Goal: Transaction & Acquisition: Download file/media

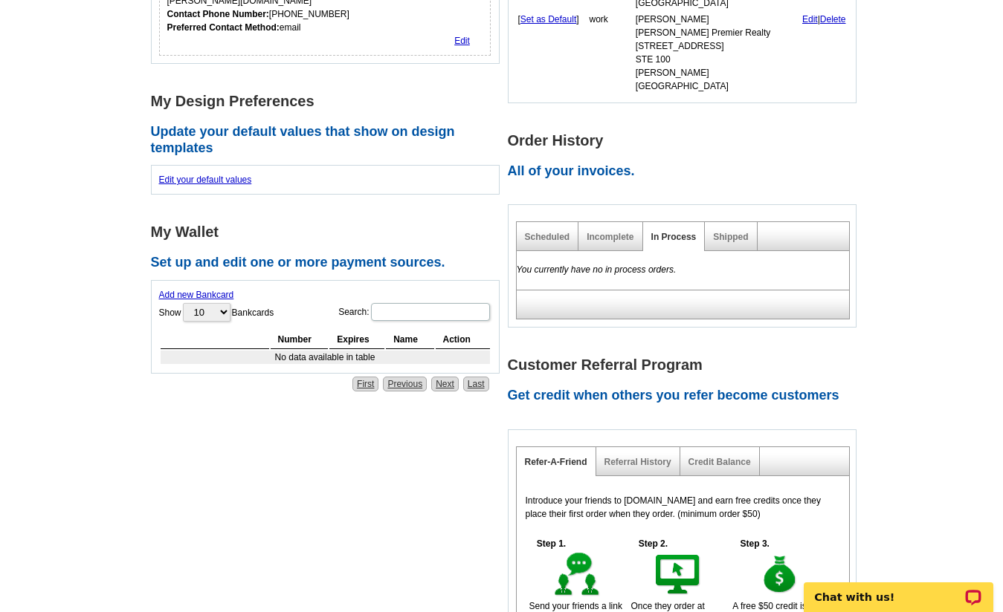
scroll to position [550, 0]
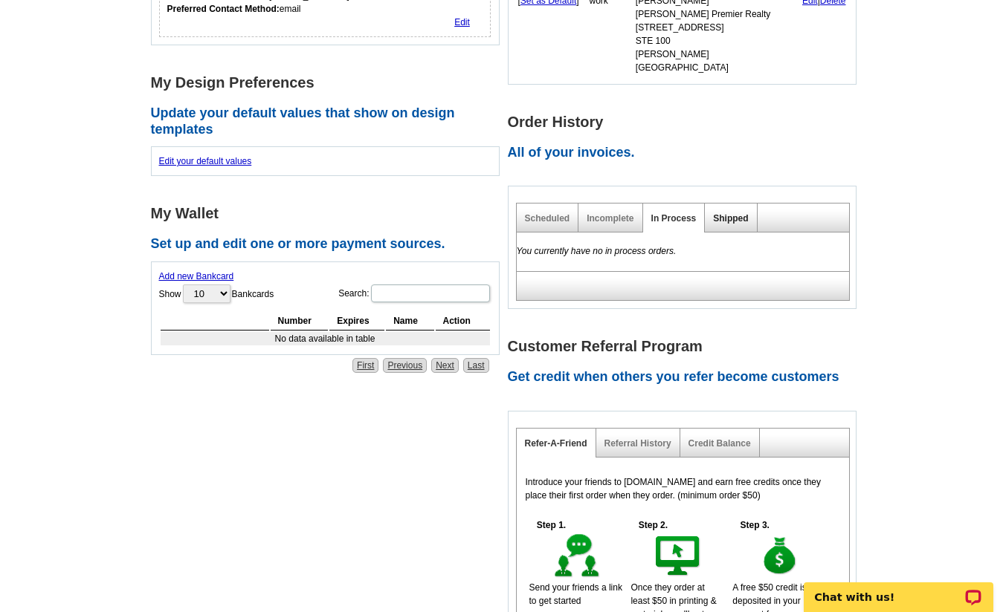
click at [732, 213] on link "Shipped" at bounding box center [730, 218] width 35 height 10
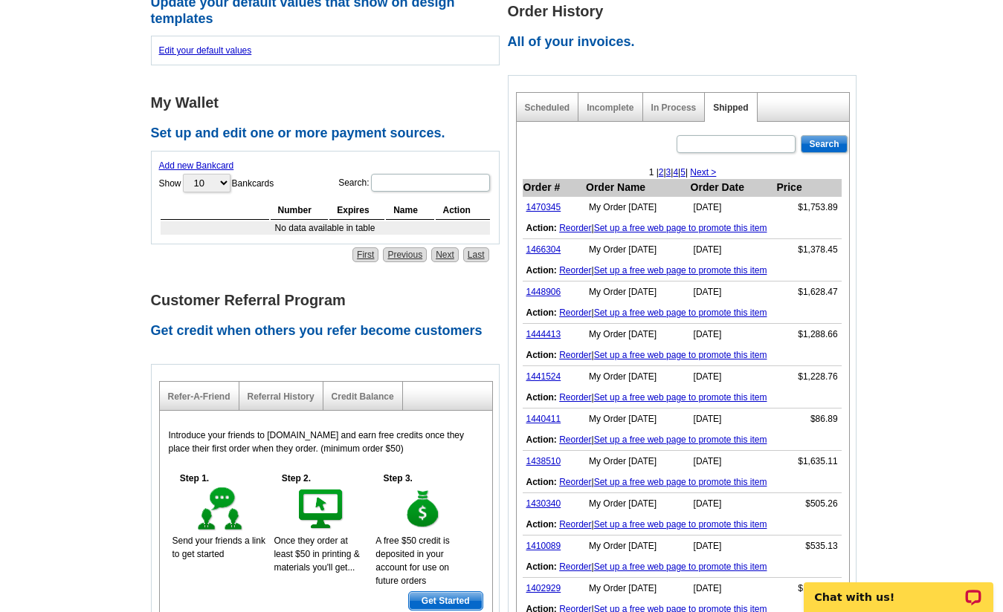
scroll to position [667, 0]
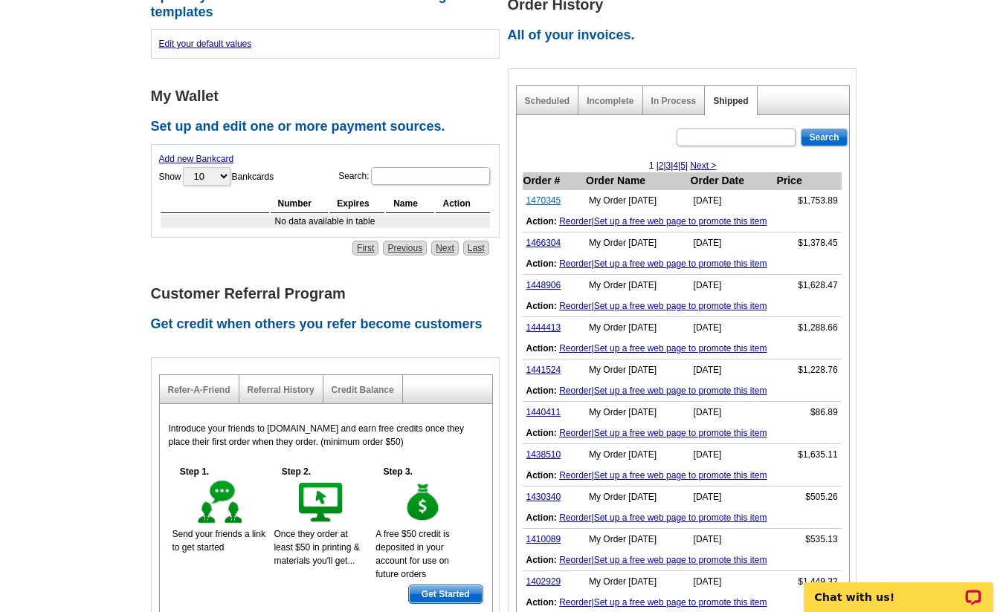
click at [548, 195] on link "1470345" at bounding box center [543, 200] width 35 height 10
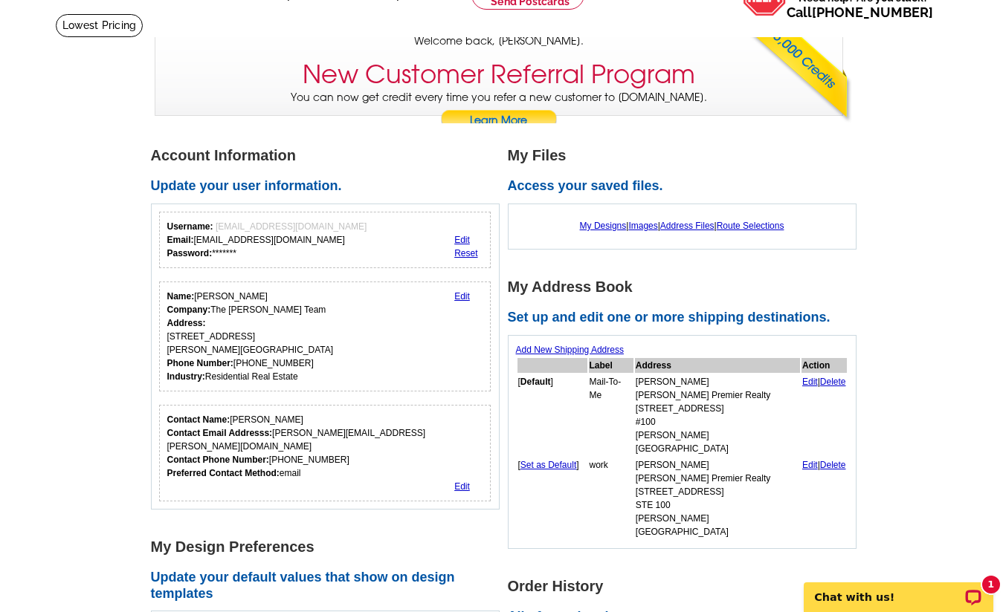
scroll to position [85, 0]
click at [692, 227] on link "Address Files" at bounding box center [687, 226] width 54 height 10
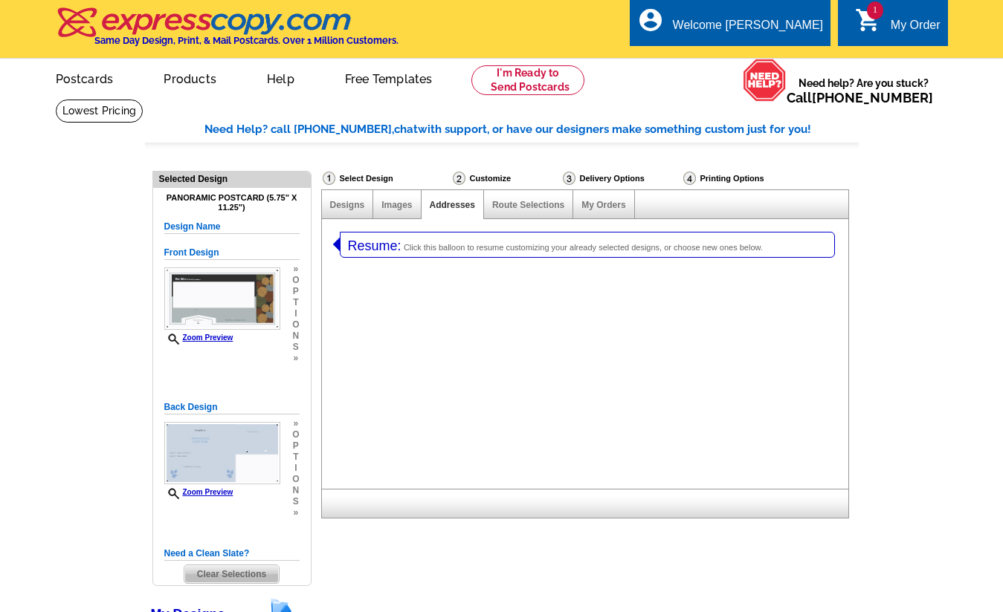
select select "1"
select select "3"
select select "785"
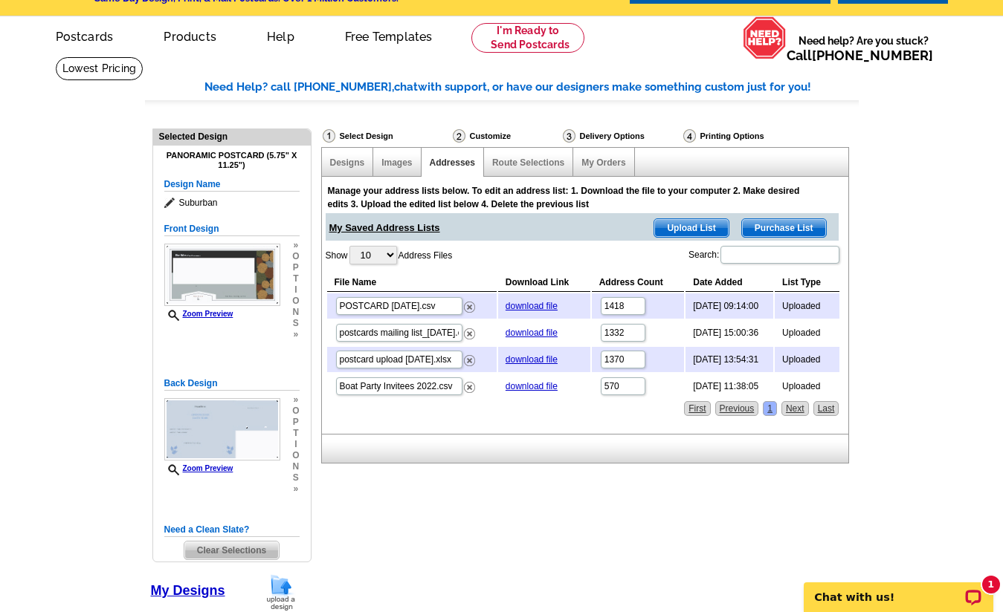
scroll to position [51, 0]
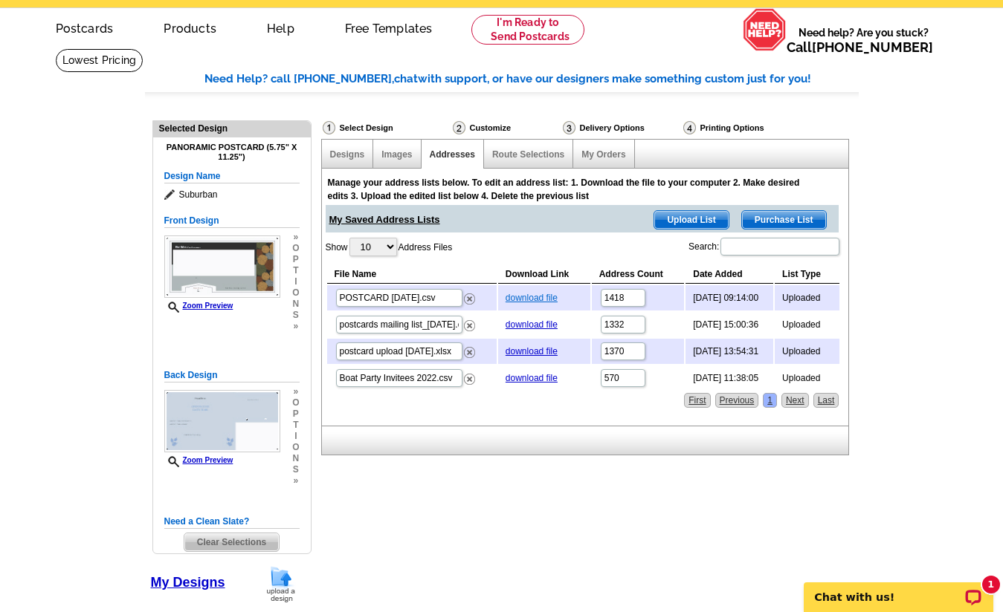
click at [539, 298] on link "download file" at bounding box center [531, 298] width 52 height 10
